Goal: Task Accomplishment & Management: Use online tool/utility

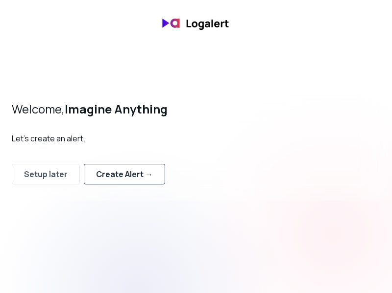
click at [139, 173] on div "Create Alert →" at bounding box center [124, 174] width 57 height 12
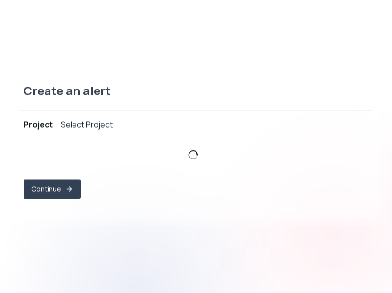
select select "prj_DO3xkw3at9EFnMXdPIezo3iiTlhZ"
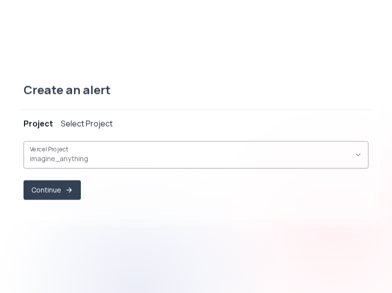
click at [126, 152] on div "imagine_anything ," at bounding box center [190, 154] width 320 height 19
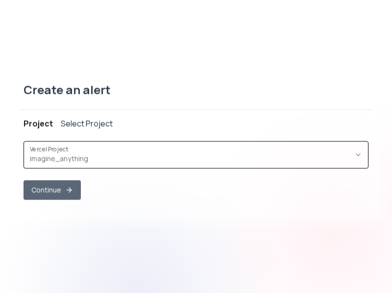
click at [56, 195] on button "Continue" at bounding box center [52, 190] width 57 height 20
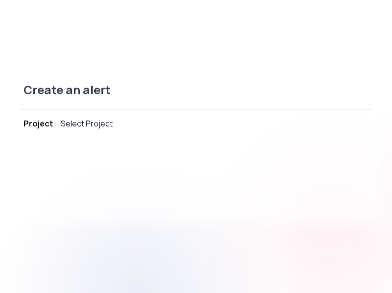
select select "message"
select select "CONTAINS"
select select "OR"
select select "message"
select select "CONTAINS"
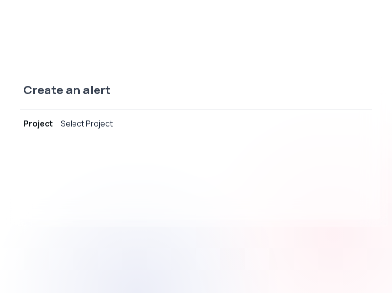
select select "AND"
select select "source"
select select "NOT_EQUALS"
select select "build"
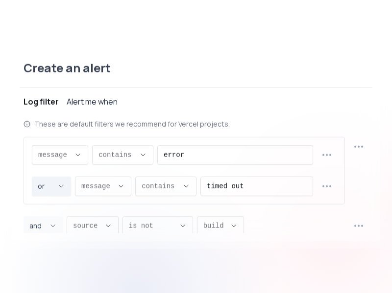
scroll to position [9, 0]
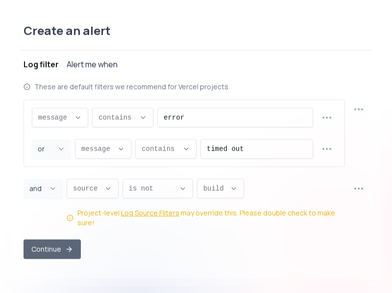
click at [60, 245] on button "Continue" at bounding box center [52, 249] width 57 height 20
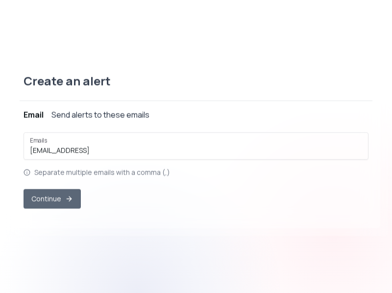
click at [55, 201] on button "Continue" at bounding box center [52, 199] width 57 height 20
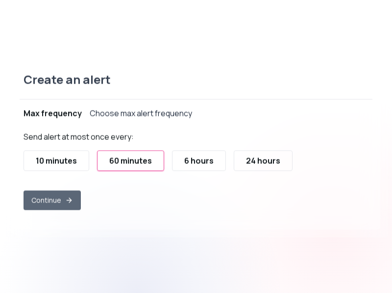
click at [58, 203] on button "Continue" at bounding box center [52, 201] width 57 height 20
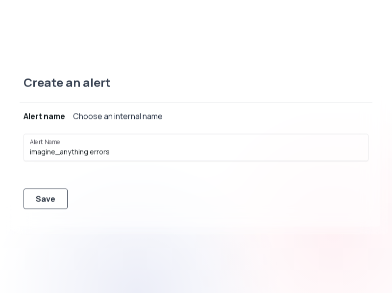
click at [56, 196] on button "Save" at bounding box center [46, 199] width 44 height 21
